Goal: Information Seeking & Learning: Compare options

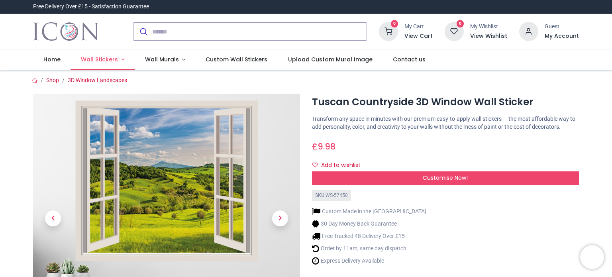
click at [120, 57] on link "Wall Stickers" at bounding box center [103, 59] width 64 height 21
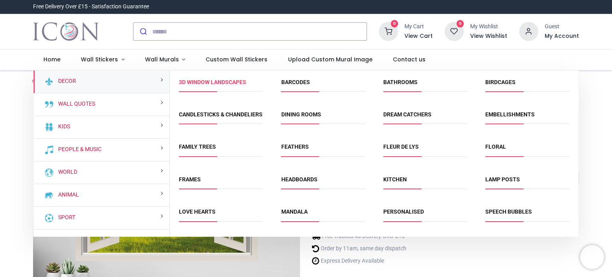
click at [225, 82] on link "3D Window Landscapes" at bounding box center [212, 82] width 67 height 6
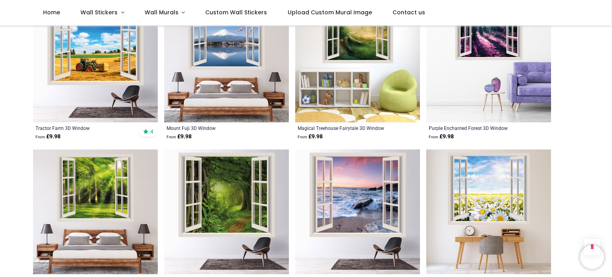
scroll to position [946, 0]
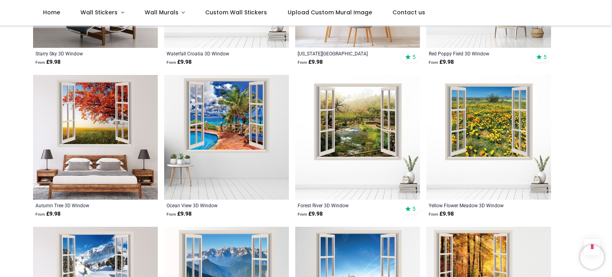
scroll to position [1481, 0]
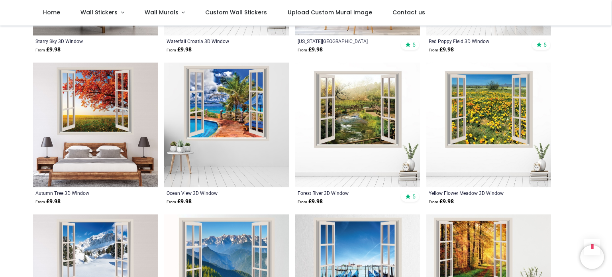
click at [110, 102] on img at bounding box center [95, 125] width 125 height 125
